Goal: Find specific page/section: Find specific page/section

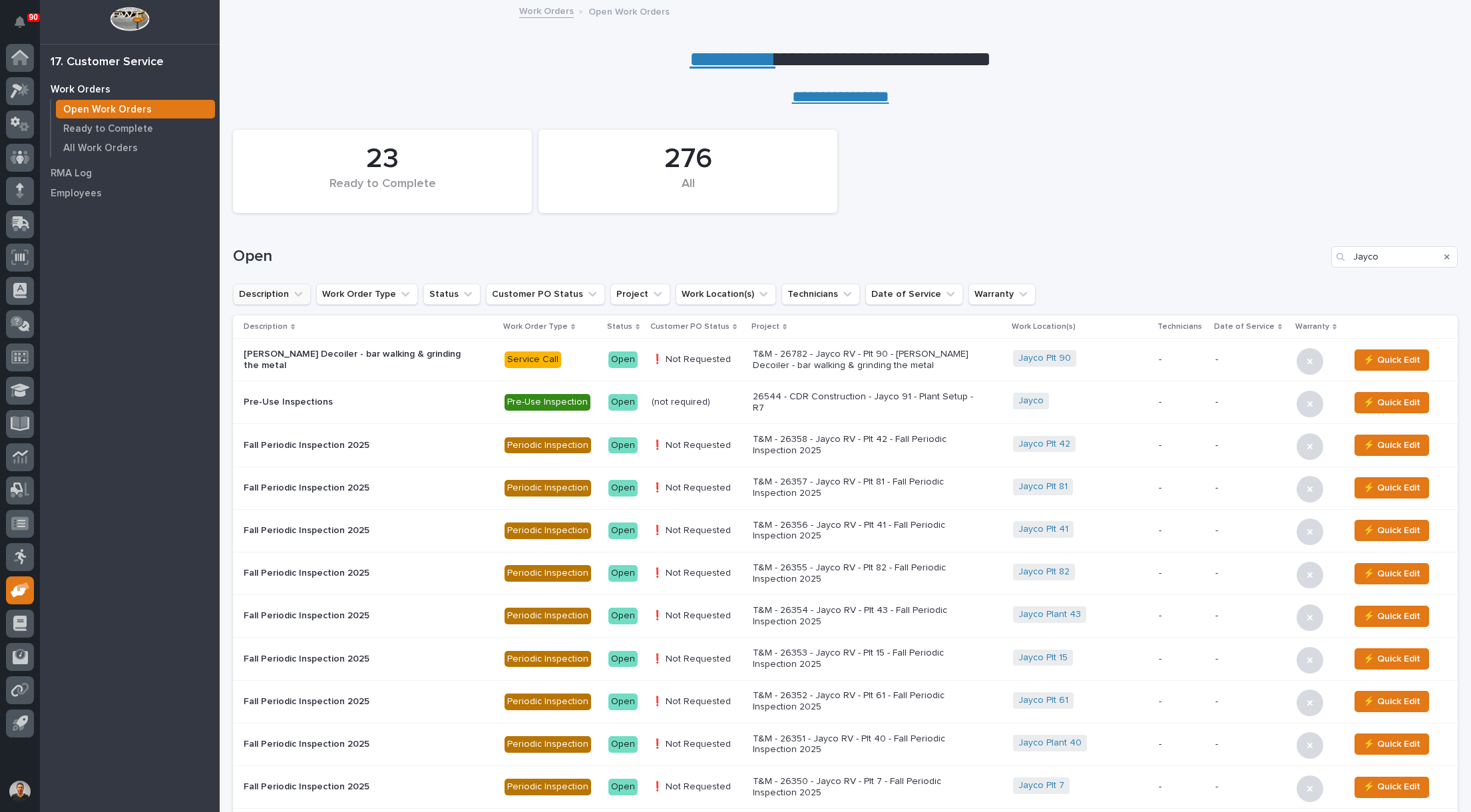
scroll to position [200, 0]
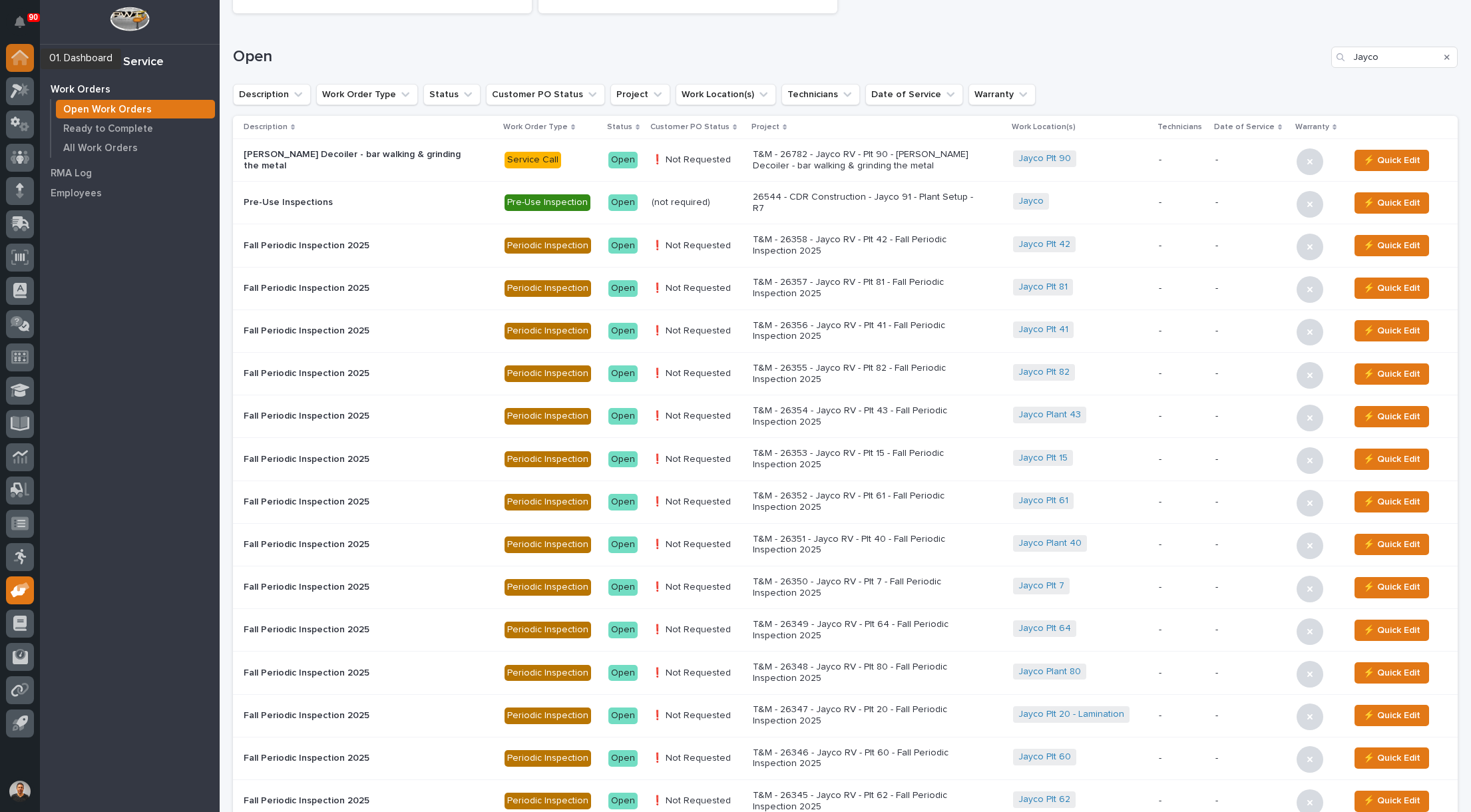
click at [21, 61] on icon at bounding box center [20, 57] width 18 height 15
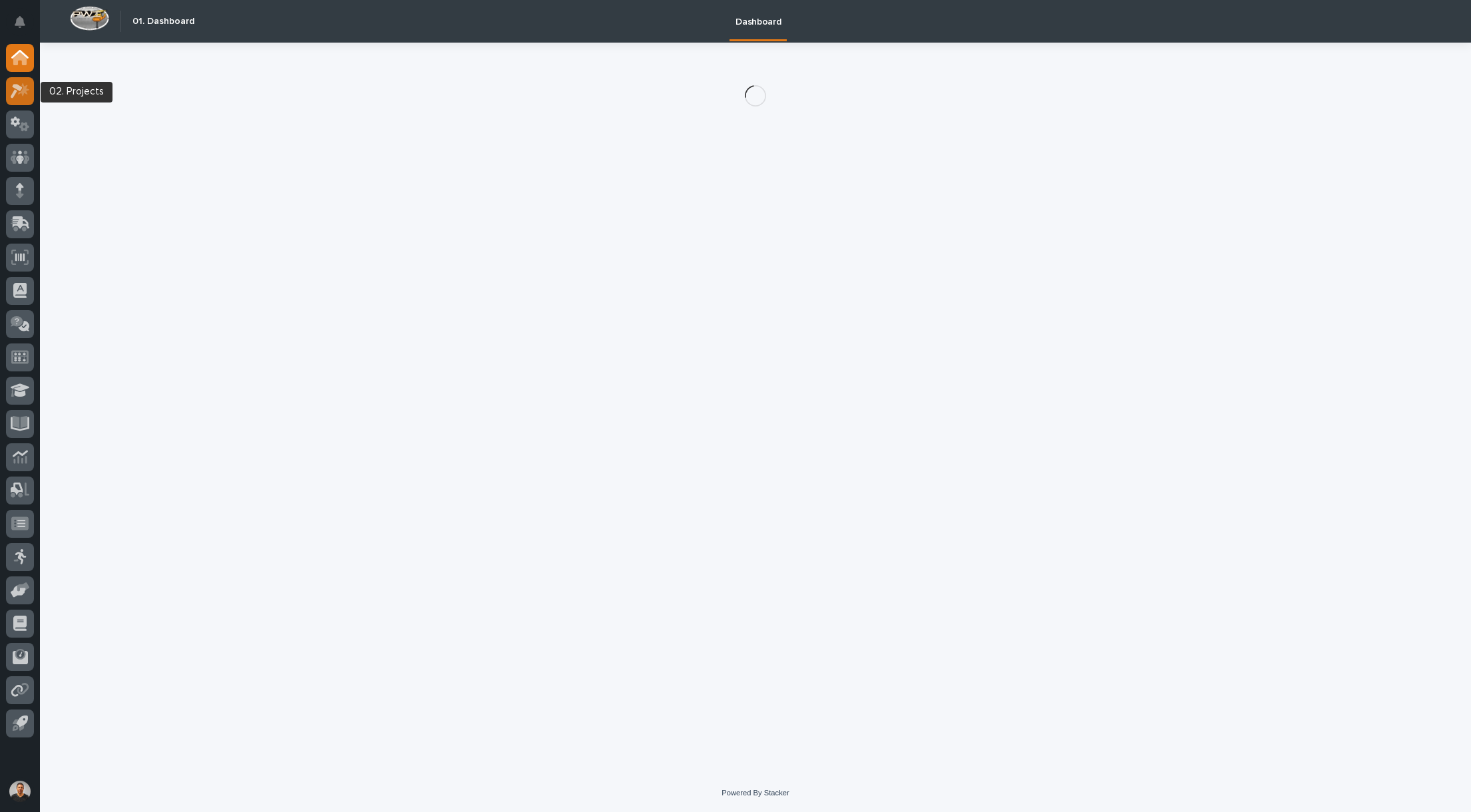
click at [15, 95] on icon at bounding box center [17, 91] width 12 height 15
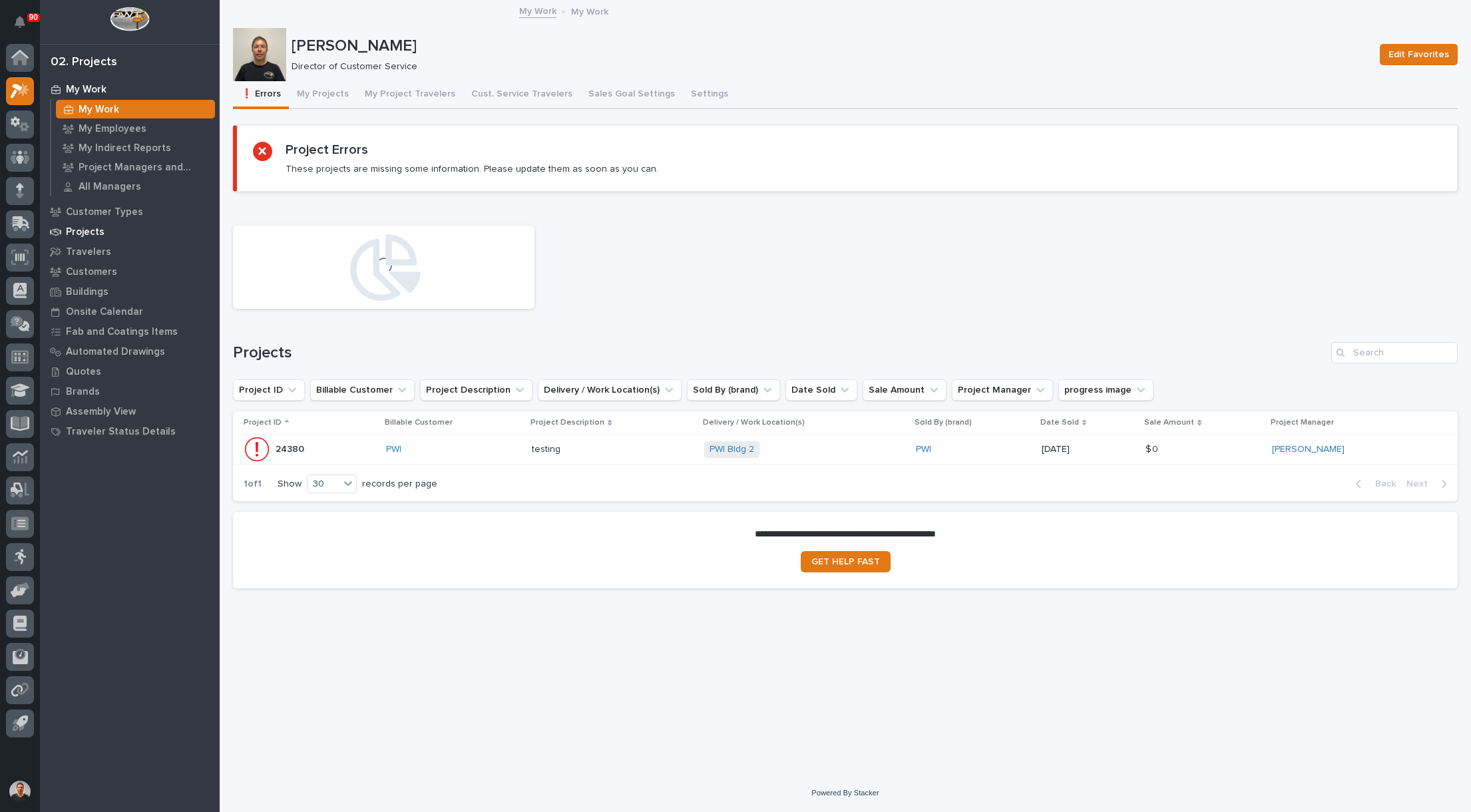
click at [91, 227] on p "Projects" at bounding box center [85, 233] width 39 height 12
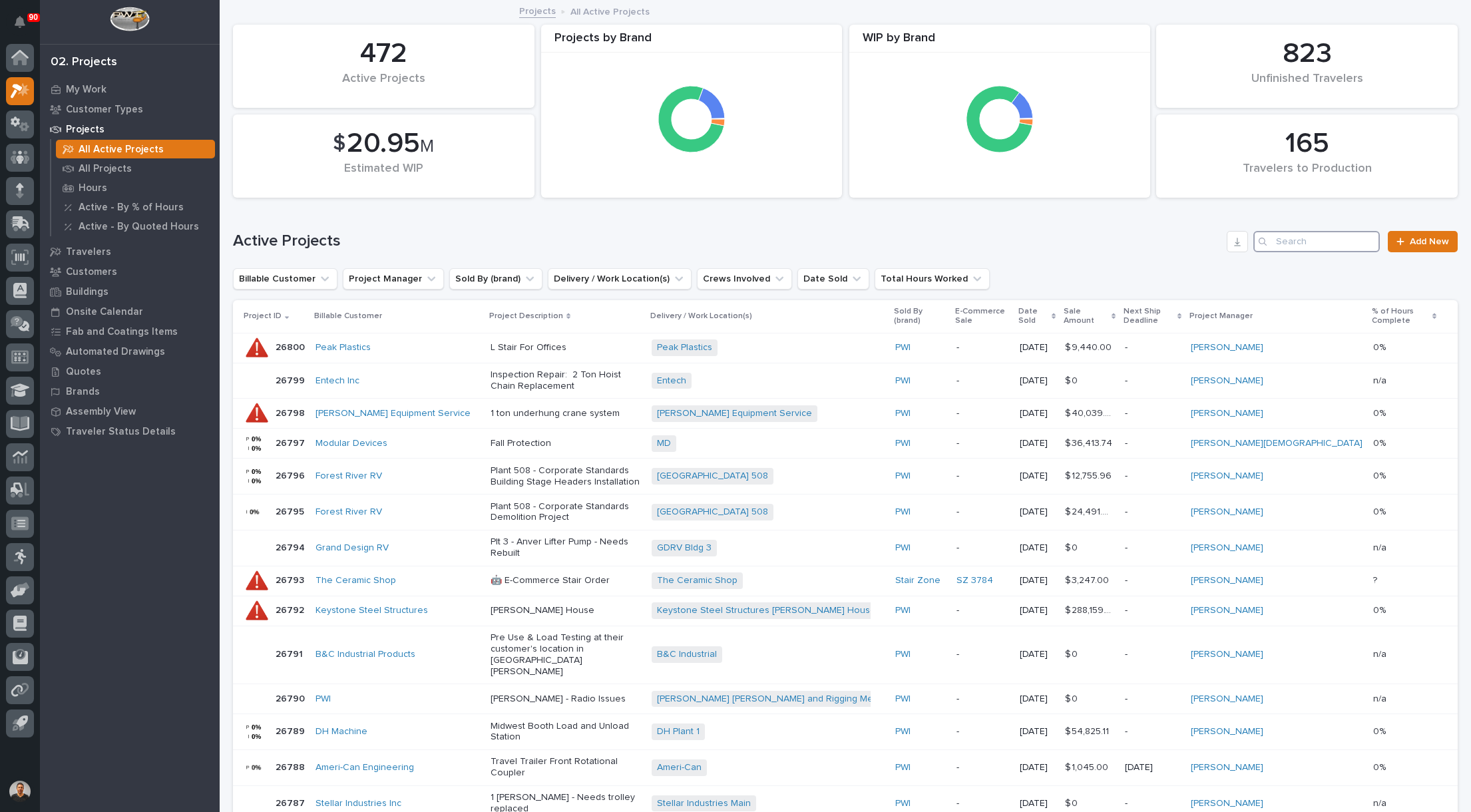
click at [1316, 246] on input "Search" at bounding box center [1316, 241] width 126 height 21
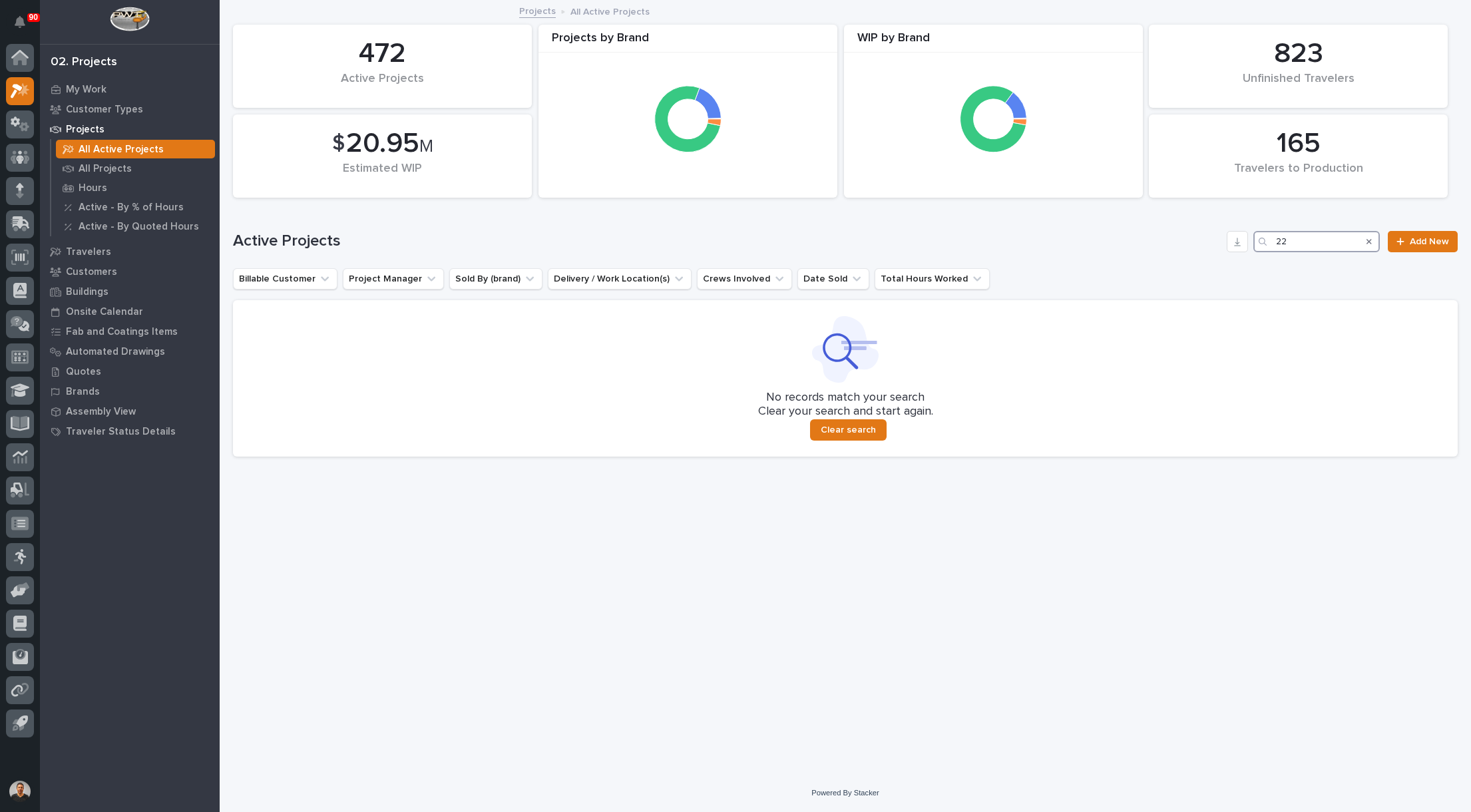
type input "2"
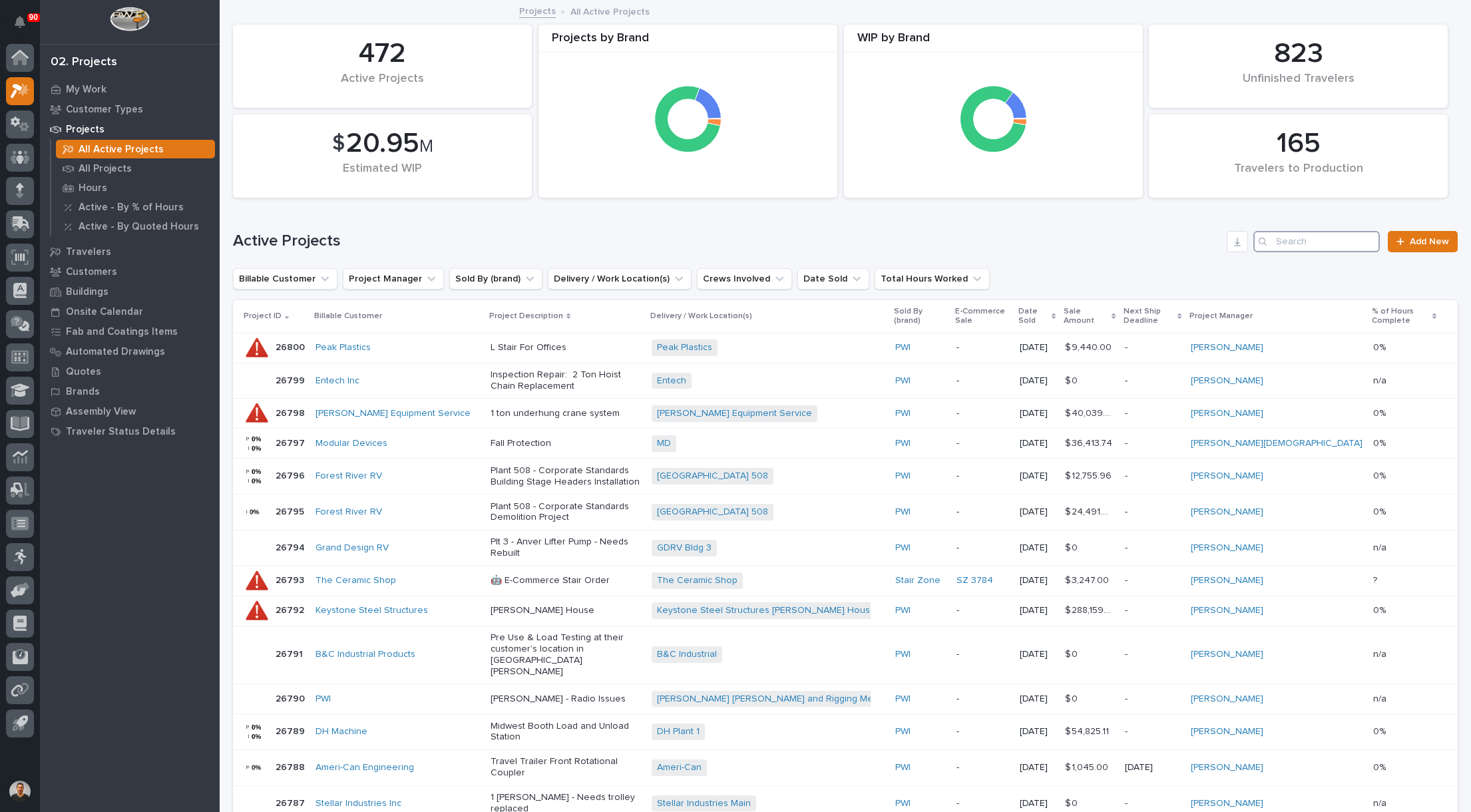
click at [1310, 243] on input "Search" at bounding box center [1316, 241] width 126 height 21
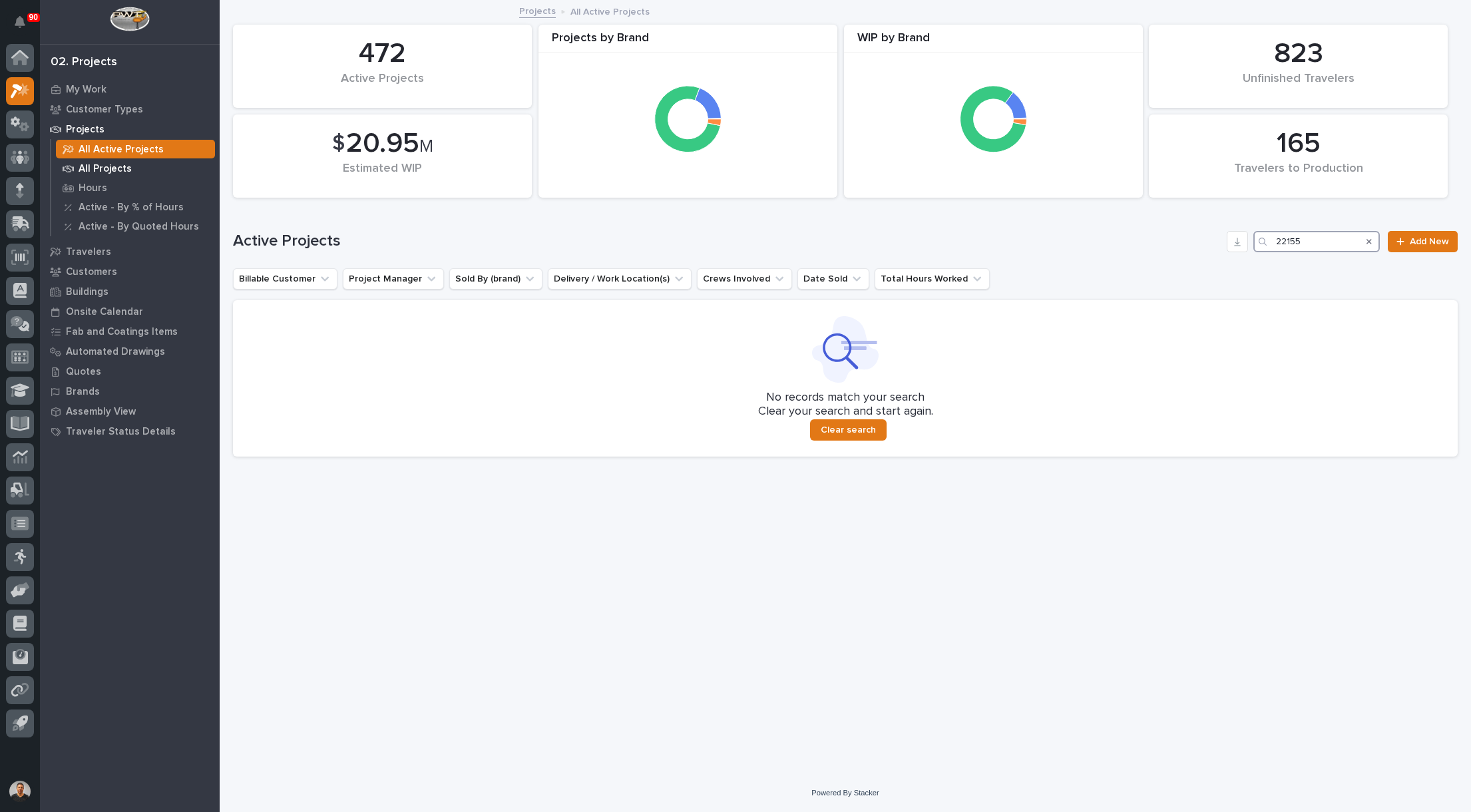
type input "22155"
click at [117, 168] on p "All Projects" at bounding box center [105, 169] width 53 height 12
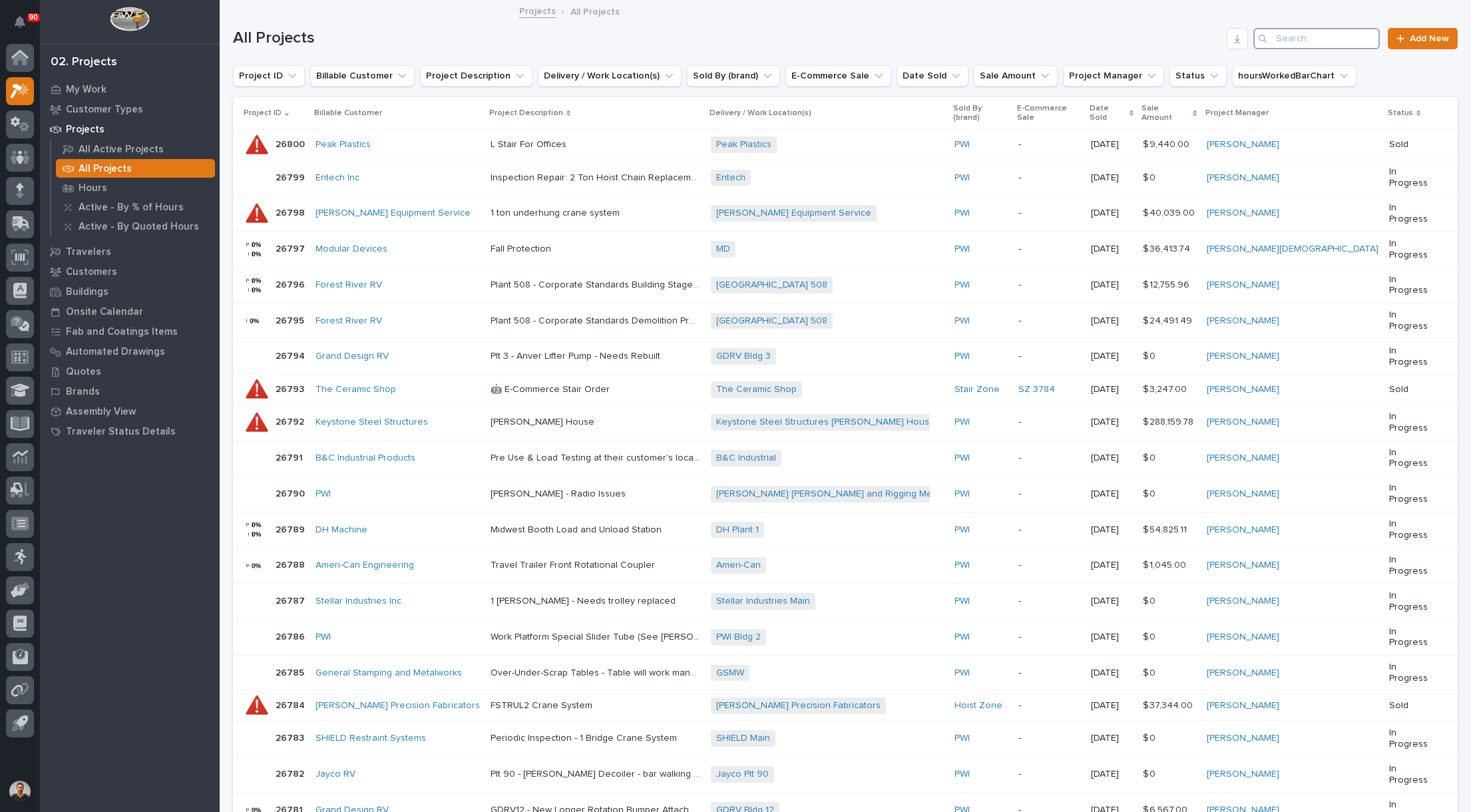
click at [1340, 44] on input "Search" at bounding box center [1316, 39] width 126 height 21
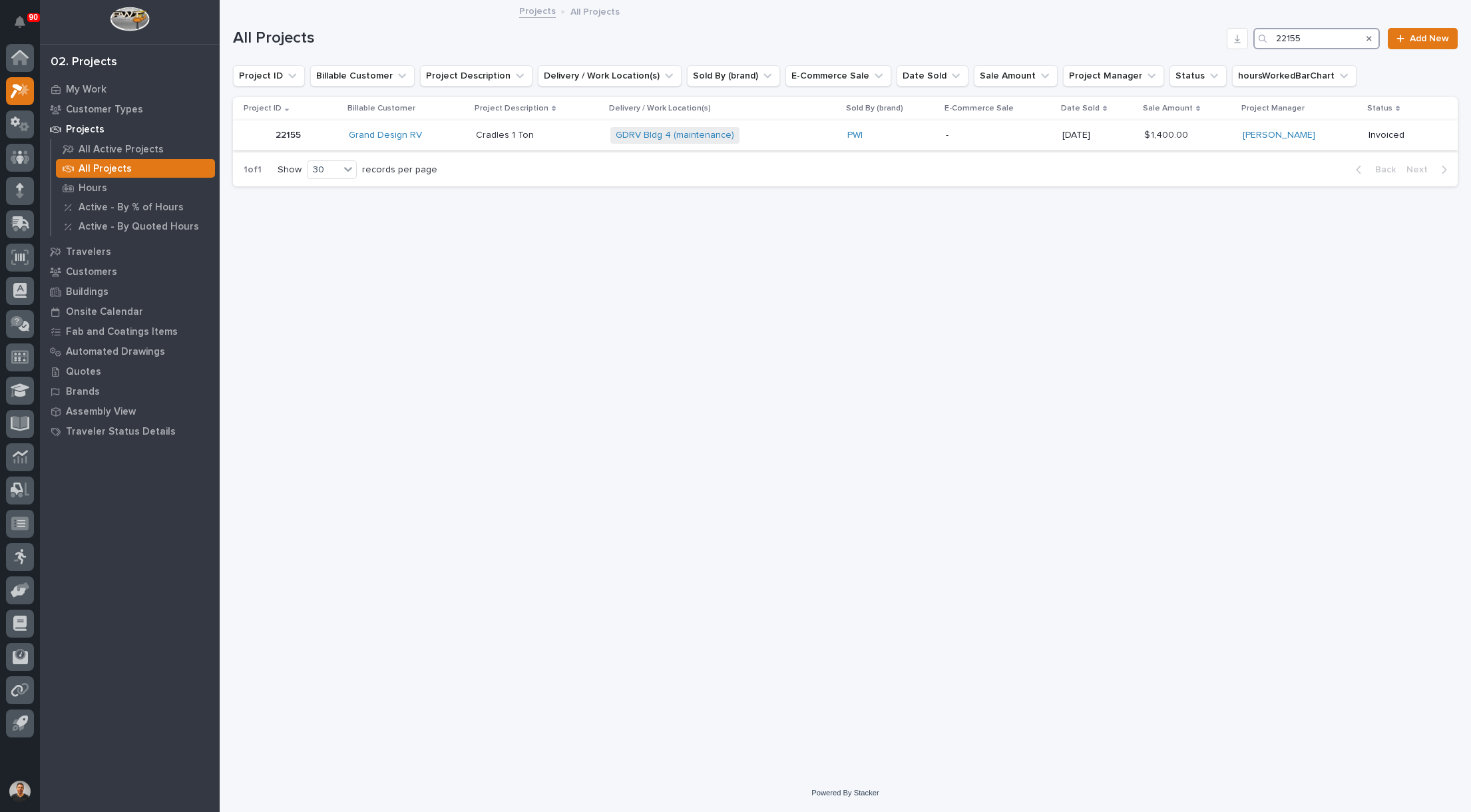
type input "22155"
click at [1057, 134] on td "[DATE]" at bounding box center [1098, 135] width 82 height 30
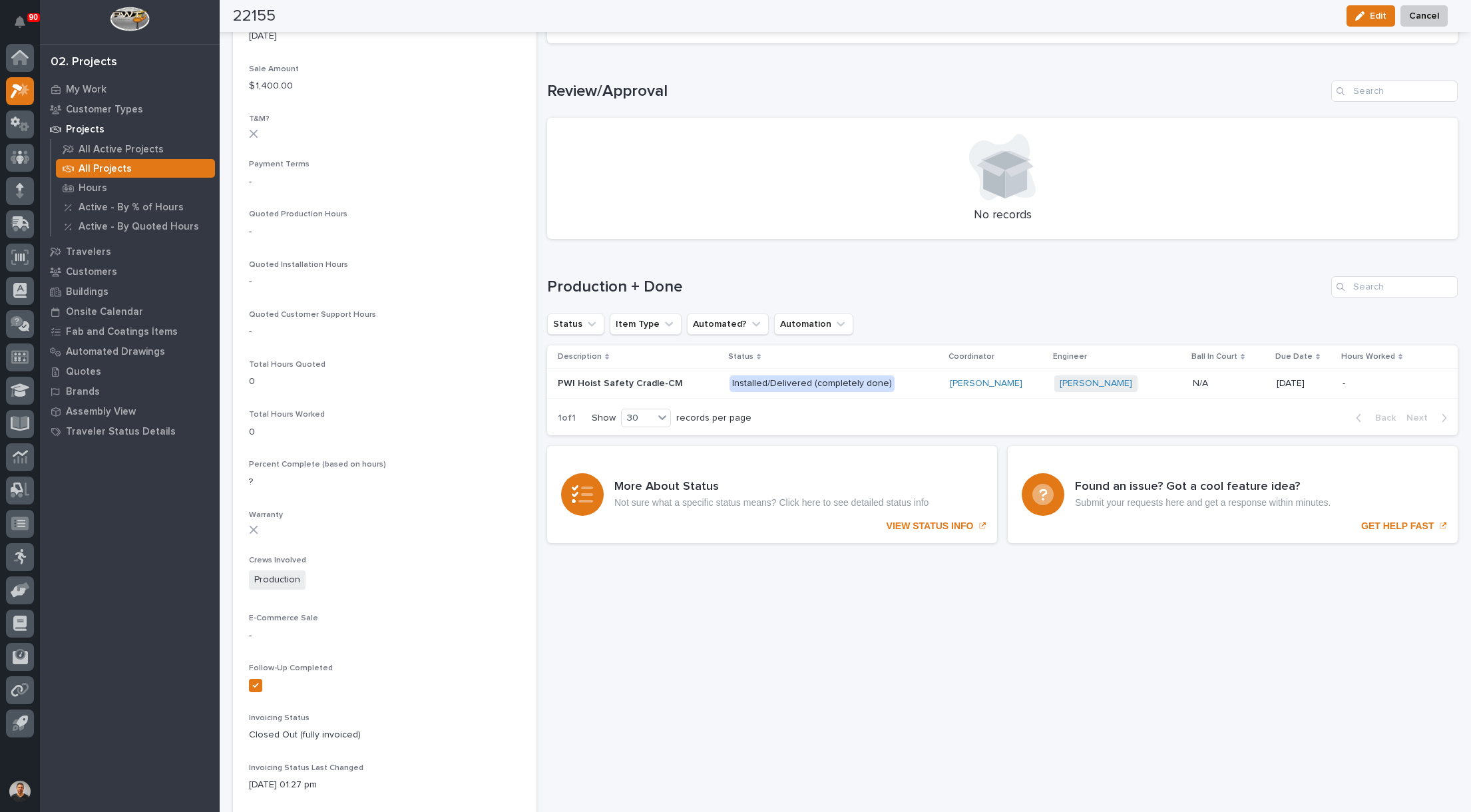
scroll to position [631, 0]
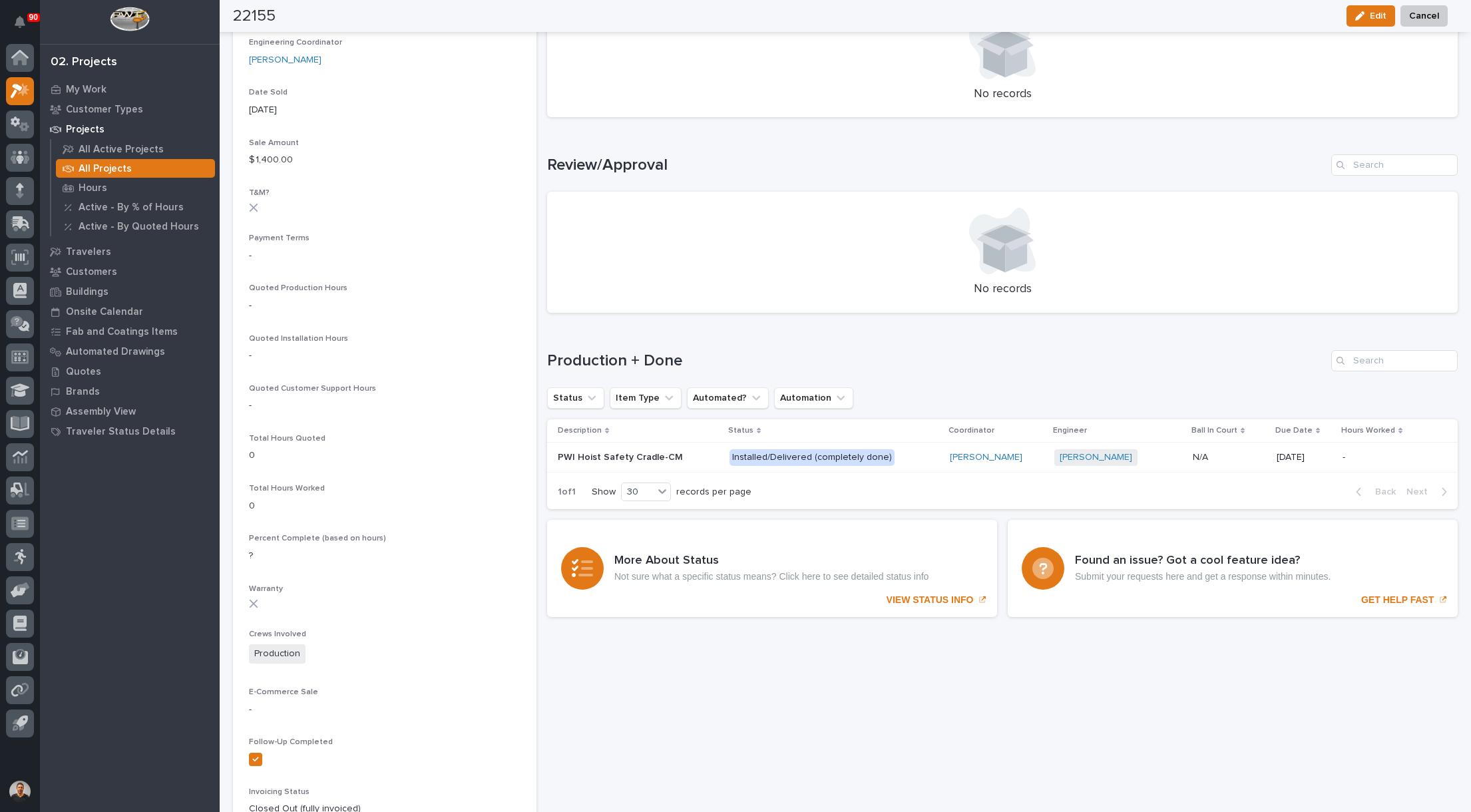
click at [624, 453] on p "PWI Hoist Safety Cradle-CM" at bounding box center [622, 456] width 127 height 14
